Goal: Navigation & Orientation: Find specific page/section

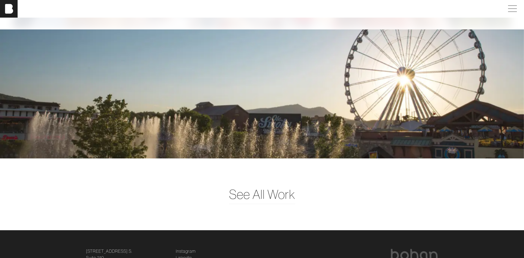
scroll to position [1477, 0]
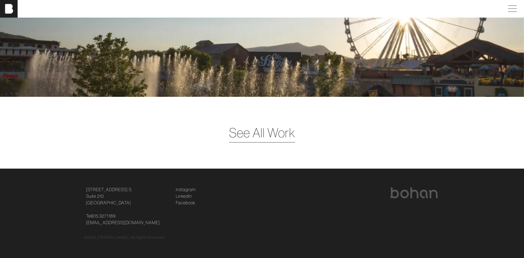
click at [236, 139] on span "See All Work" at bounding box center [262, 132] width 66 height 19
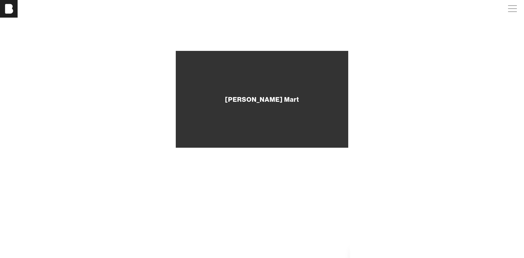
scroll to position [357, 0]
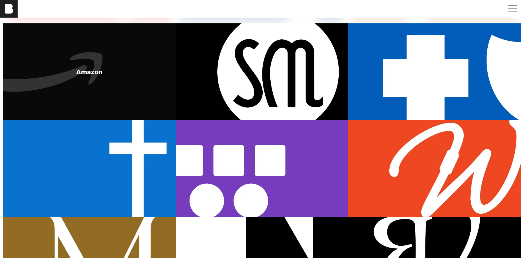
click at [92, 71] on div "Amazon" at bounding box center [89, 71] width 27 height 7
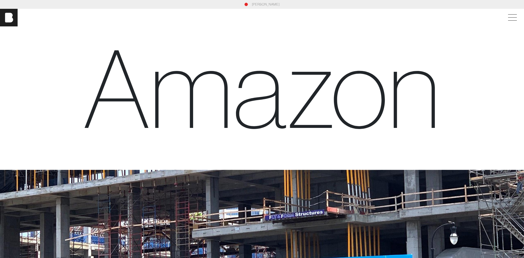
drag, startPoint x: 7, startPoint y: 14, endPoint x: 44, endPoint y: 23, distance: 38.2
click at [7, 14] on img at bounding box center [9, 18] width 18 height 18
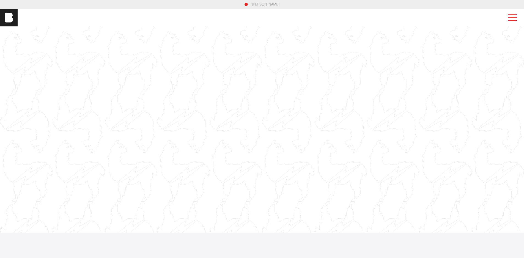
click at [514, 16] on span at bounding box center [511, 18] width 13 height 10
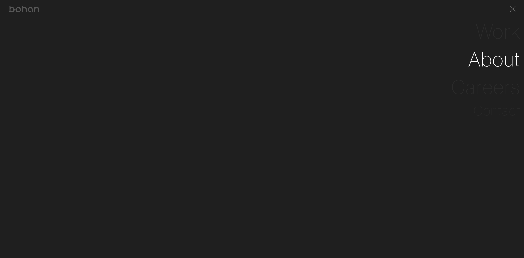
click at [494, 61] on link "About" at bounding box center [494, 59] width 52 height 28
